Goal: Task Accomplishment & Management: Complete application form

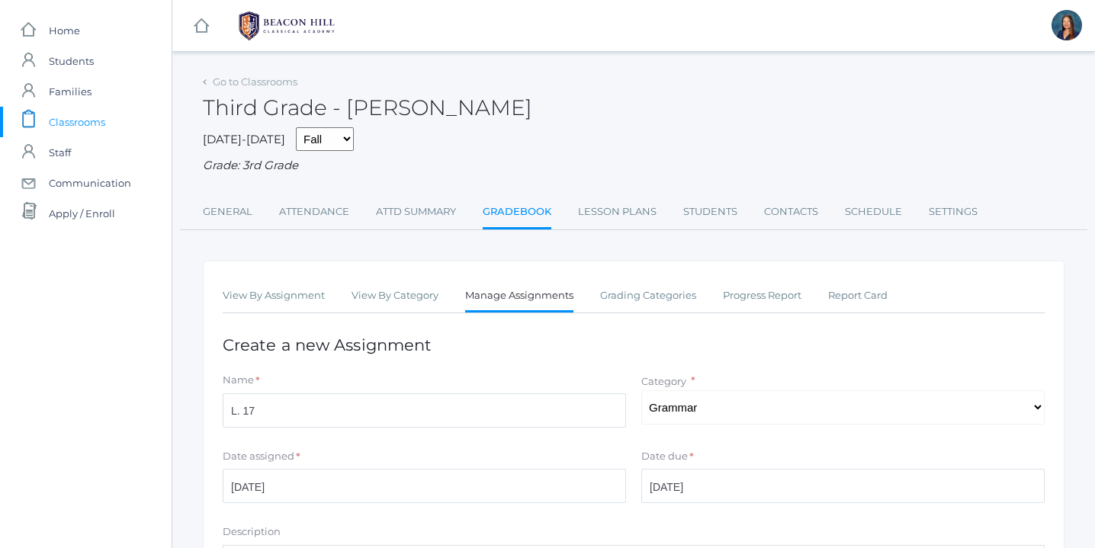
select select "1118"
click at [306, 213] on link "Attendance" at bounding box center [314, 212] width 70 height 30
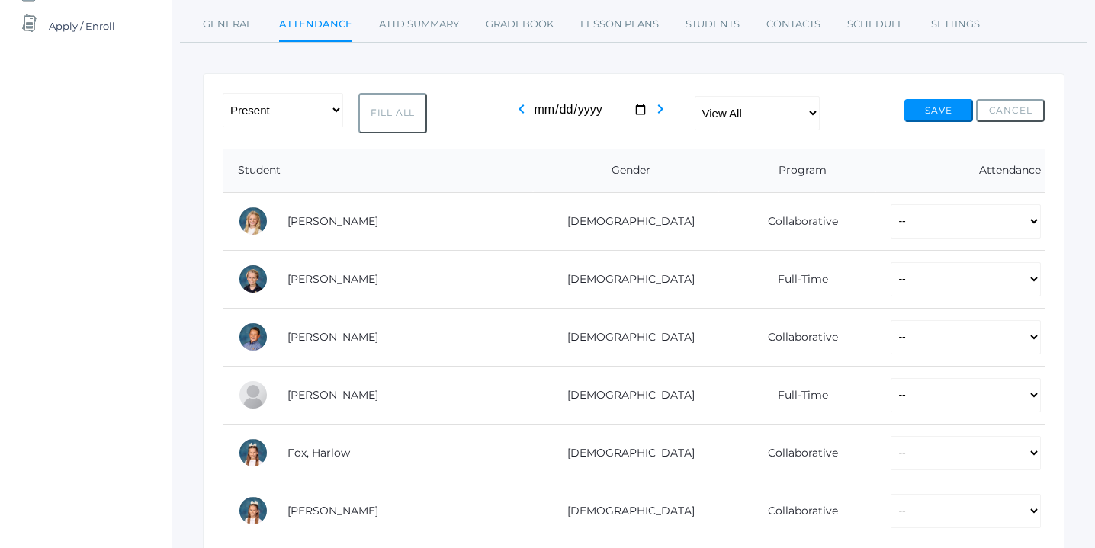
scroll to position [210, 0]
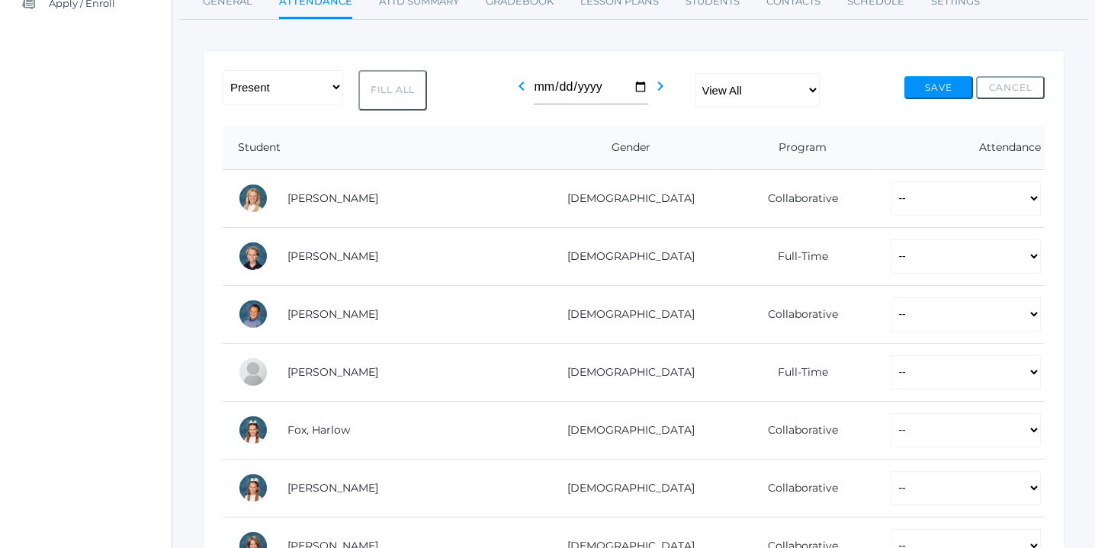
click at [397, 88] on button "Fill All" at bounding box center [392, 90] width 69 height 40
select select "P"
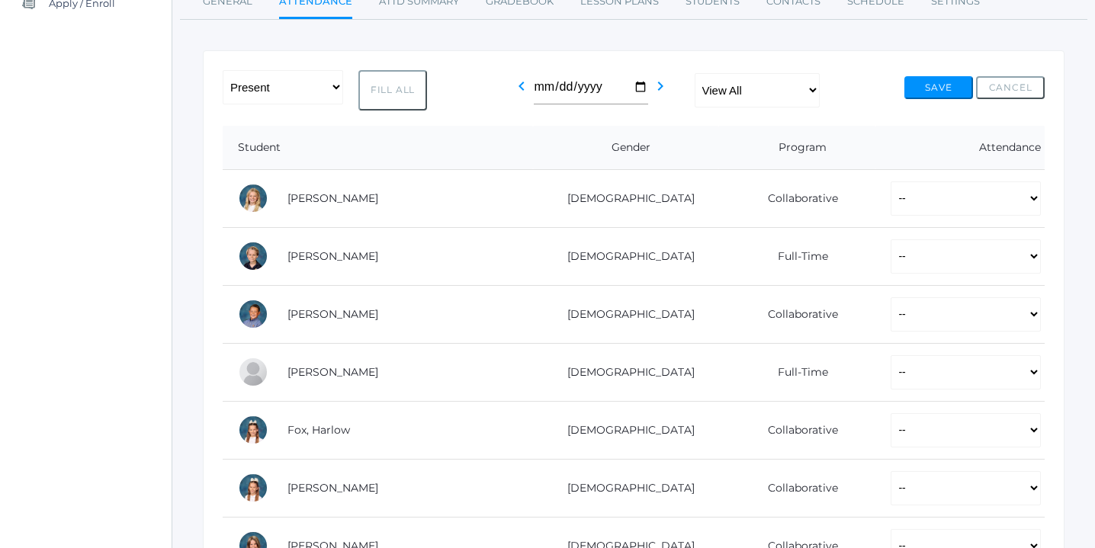
select select "P"
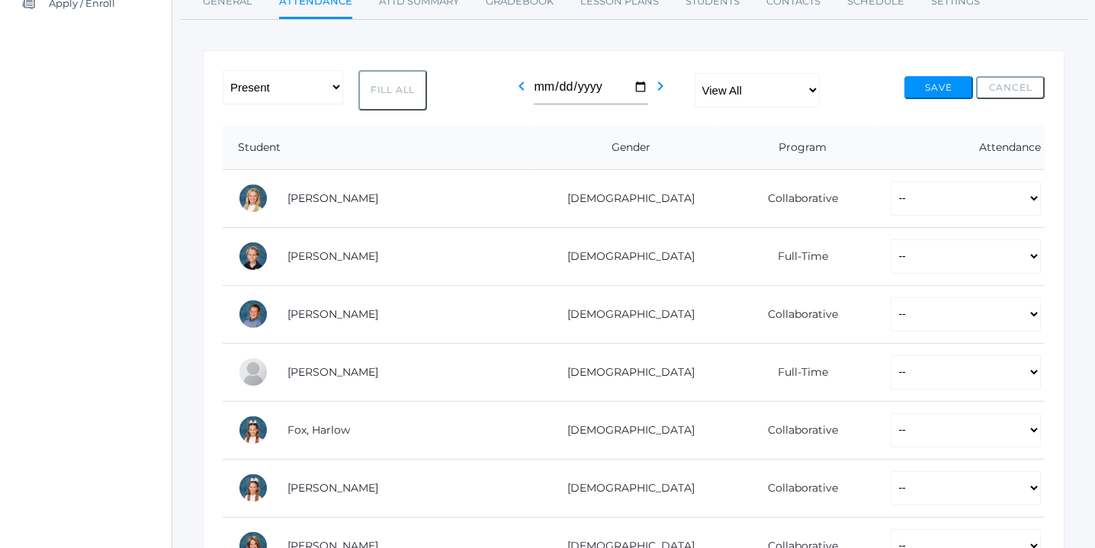
select select "P"
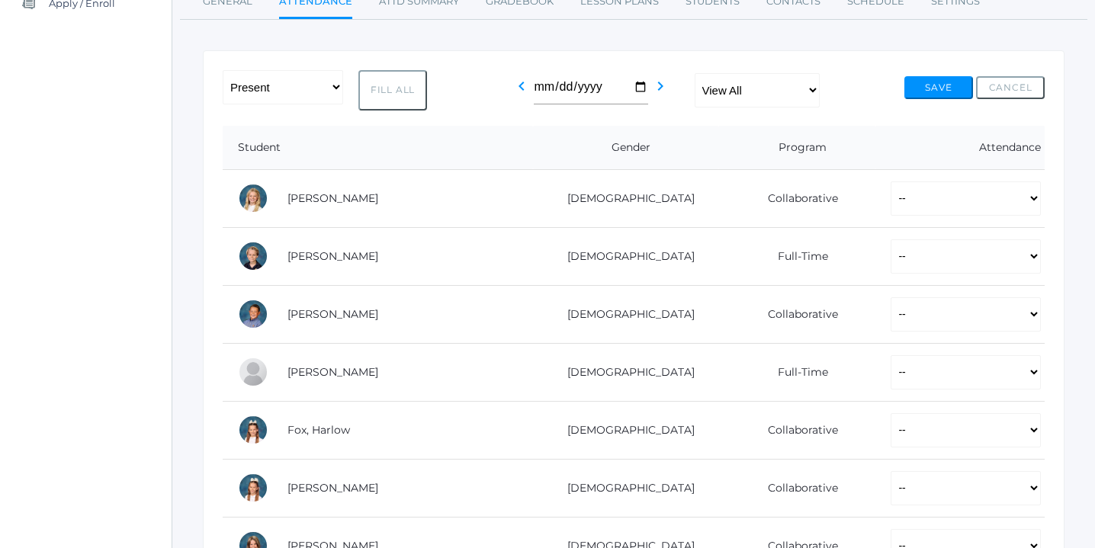
select select "P"
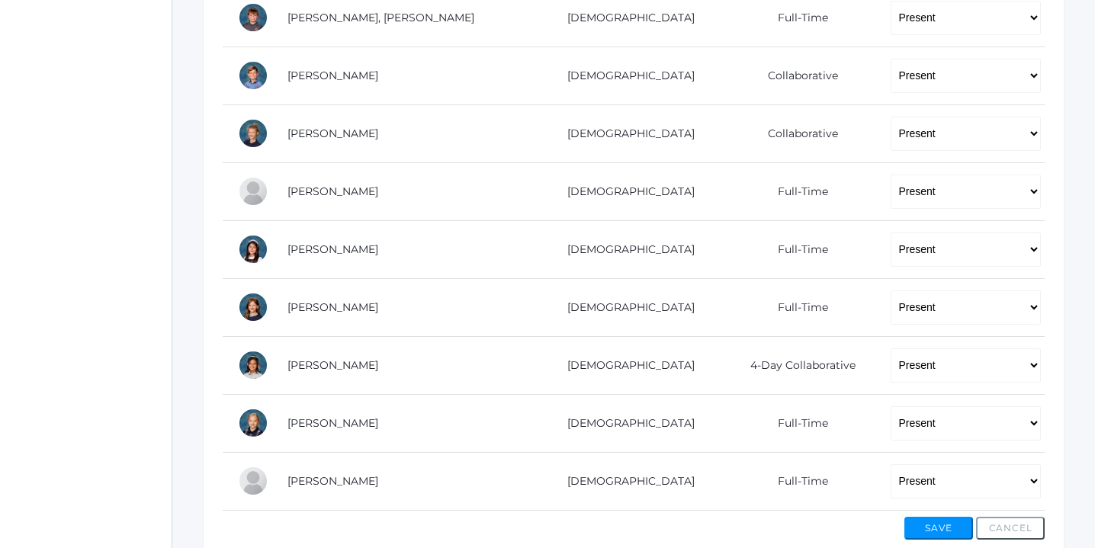
scroll to position [975, 0]
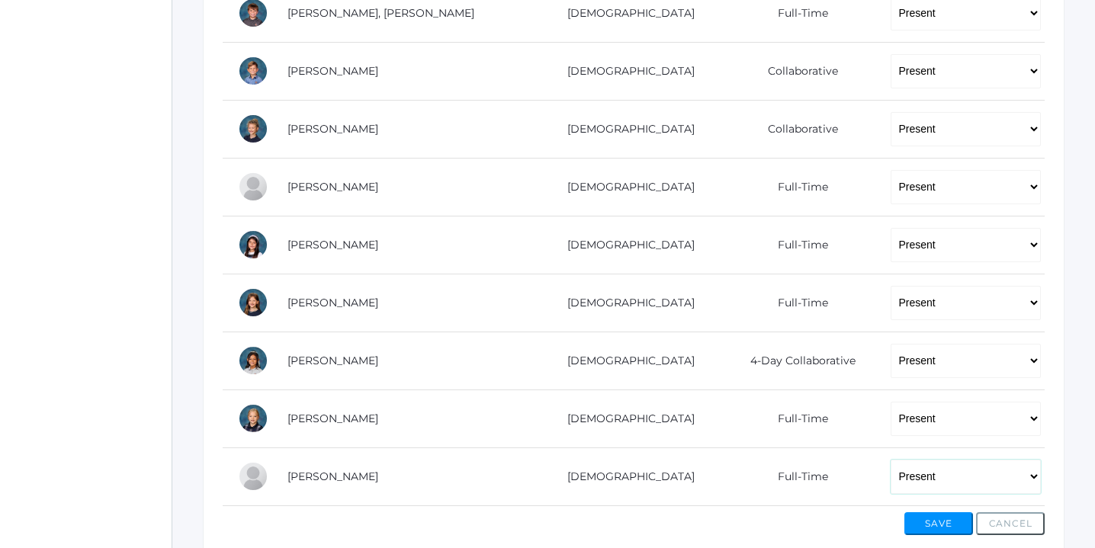
click at [1037, 476] on select "-- Present Present-At-Home Tardy Excused Tardy Unexcused Absent Excused Absent …" at bounding box center [965, 477] width 150 height 34
select select "AE"
click at [890, 460] on select "-- Present Present-At-Home Tardy Excused Tardy Unexcused Absent Excused Absent …" at bounding box center [965, 477] width 150 height 34
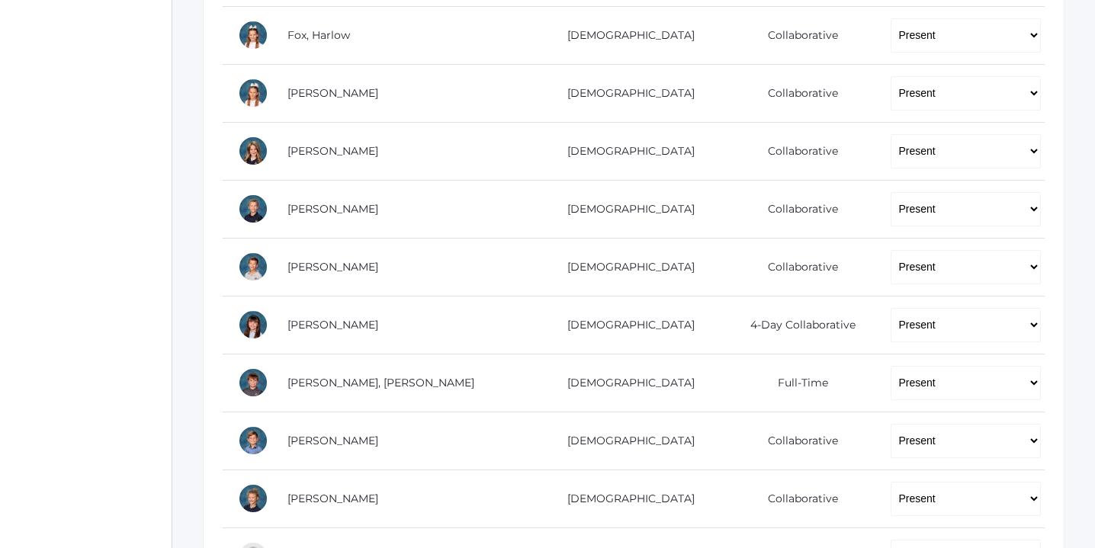
scroll to position [603, 0]
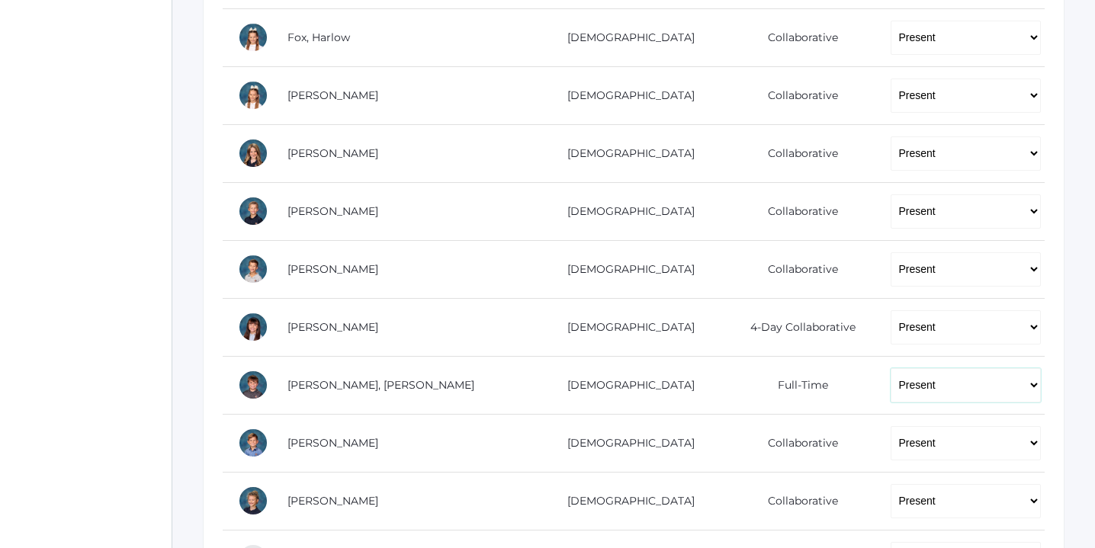
click at [1025, 386] on select "-- Present Present-At-Home Tardy Excused Tardy Unexcused Absent Excused Absent …" at bounding box center [965, 385] width 150 height 34
select select "TU"
click at [890, 368] on select "-- Present Present-At-Home Tardy Excused Tardy Unexcused Absent Excused Absent …" at bounding box center [965, 385] width 150 height 34
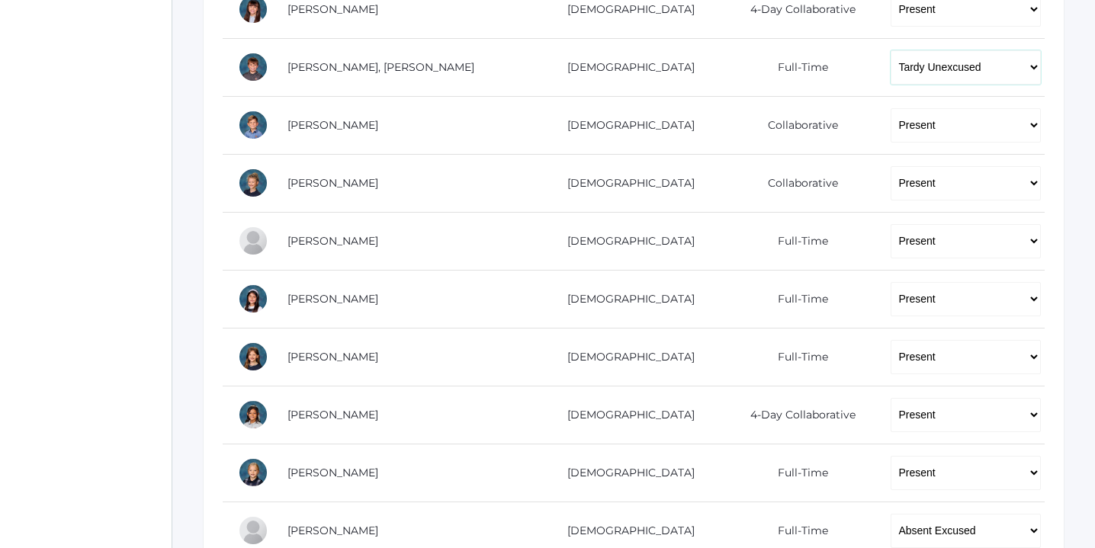
scroll to position [928, 0]
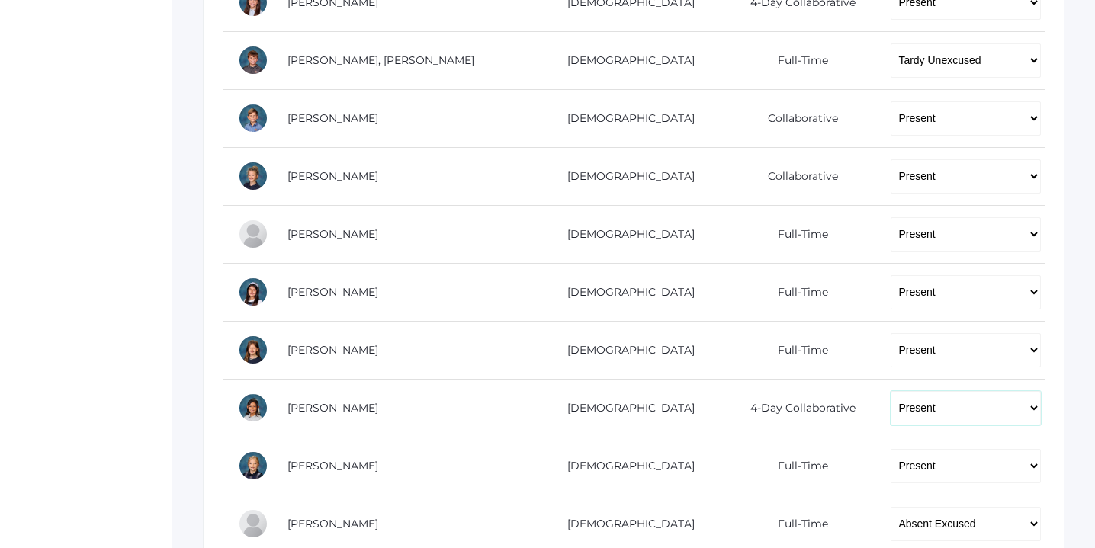
click at [1026, 409] on select "-- Present Present-At-Home Tardy Excused Tardy Unexcused Absent Excused Absent …" at bounding box center [965, 408] width 150 height 34
select select "TU"
click at [890, 391] on select "-- Present Present-At-Home Tardy Excused Tardy Unexcused Absent Excused Absent …" at bounding box center [965, 408] width 150 height 34
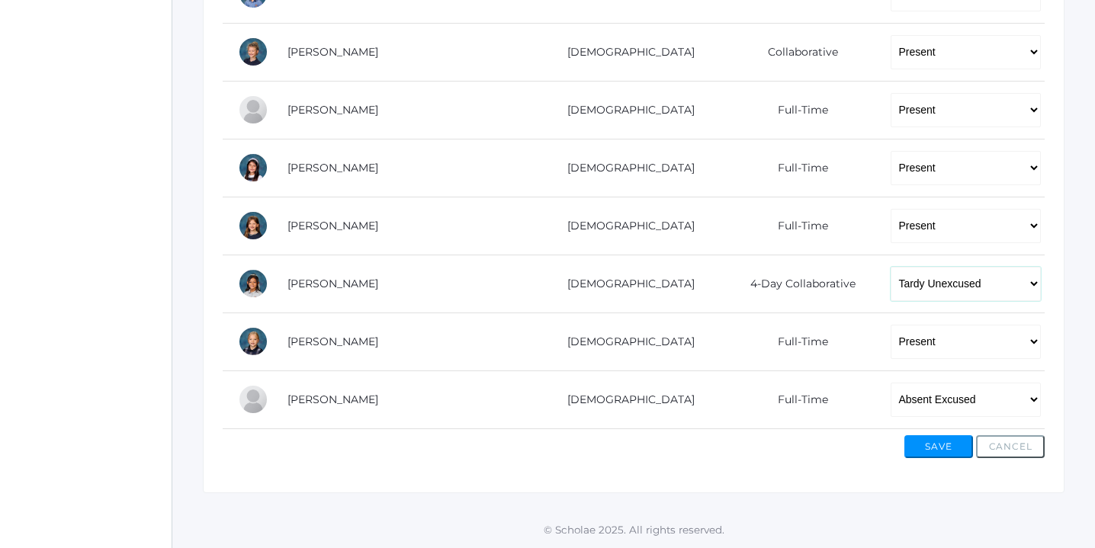
scroll to position [1052, 0]
click at [948, 444] on button "Save" at bounding box center [938, 446] width 69 height 23
